Goal: Find specific page/section: Find specific page/section

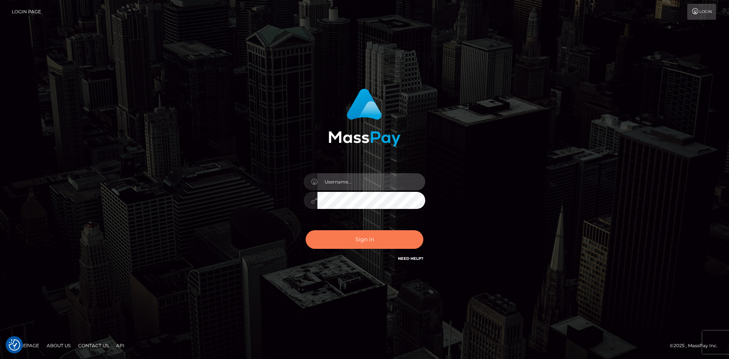
type input "hello.feetfinder"
click at [367, 242] on button "Sign in" at bounding box center [364, 239] width 118 height 19
type input "hello.feetfinder"
click at [359, 241] on button "Sign in" at bounding box center [364, 239] width 118 height 19
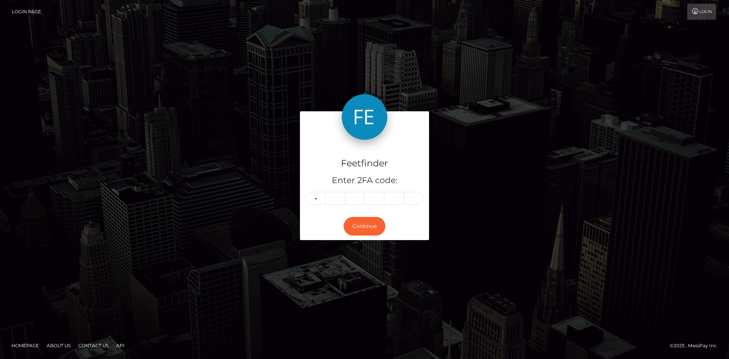
type input "3"
type input "9"
type input "2"
type input "5"
type input "7"
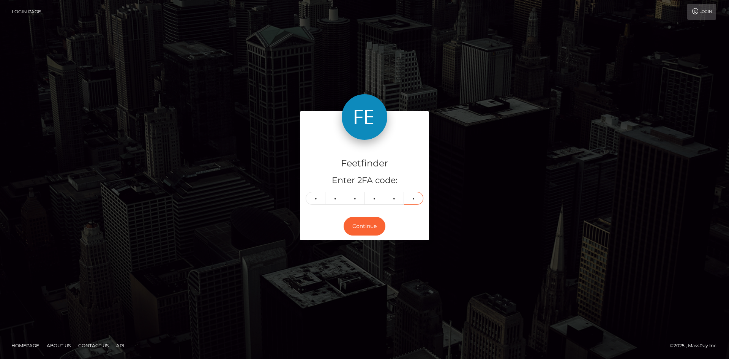
type input "7"
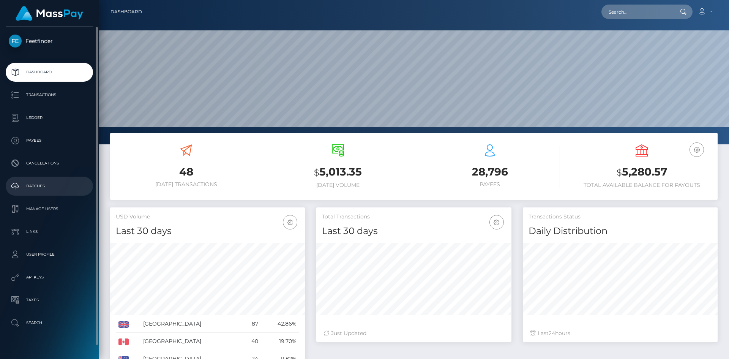
scroll to position [135, 195]
click at [40, 145] on p "Payees" at bounding box center [49, 140] width 81 height 11
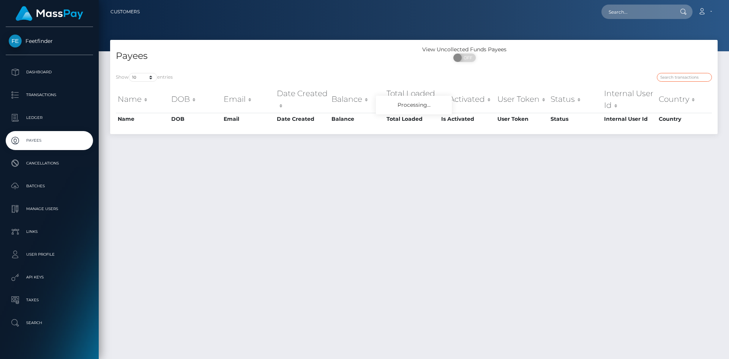
click at [671, 76] on input "search" at bounding box center [683, 77] width 55 height 9
paste input "c573f009-840a-11f0-8023-0266f44cc279"
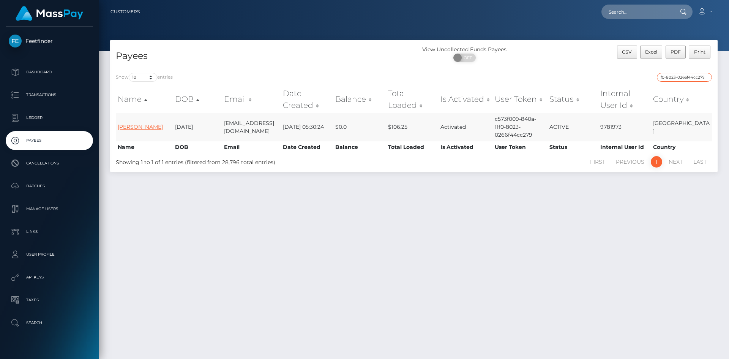
type input "c573f009-840a-11f0-8023-0266f44cc279"
click at [128, 123] on link "[PERSON_NAME]" at bounding box center [140, 126] width 45 height 7
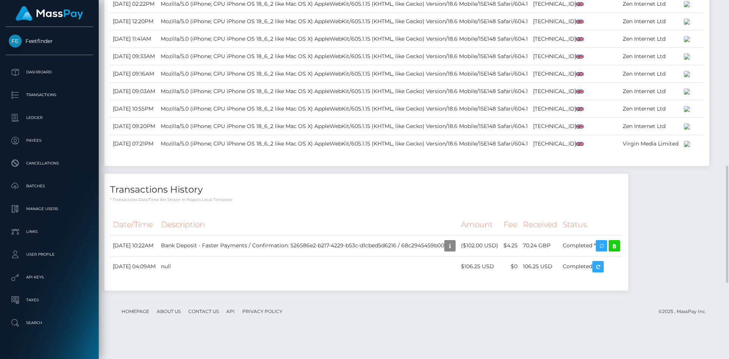
scroll to position [738, 0]
